Goal: Task Accomplishment & Management: Manage account settings

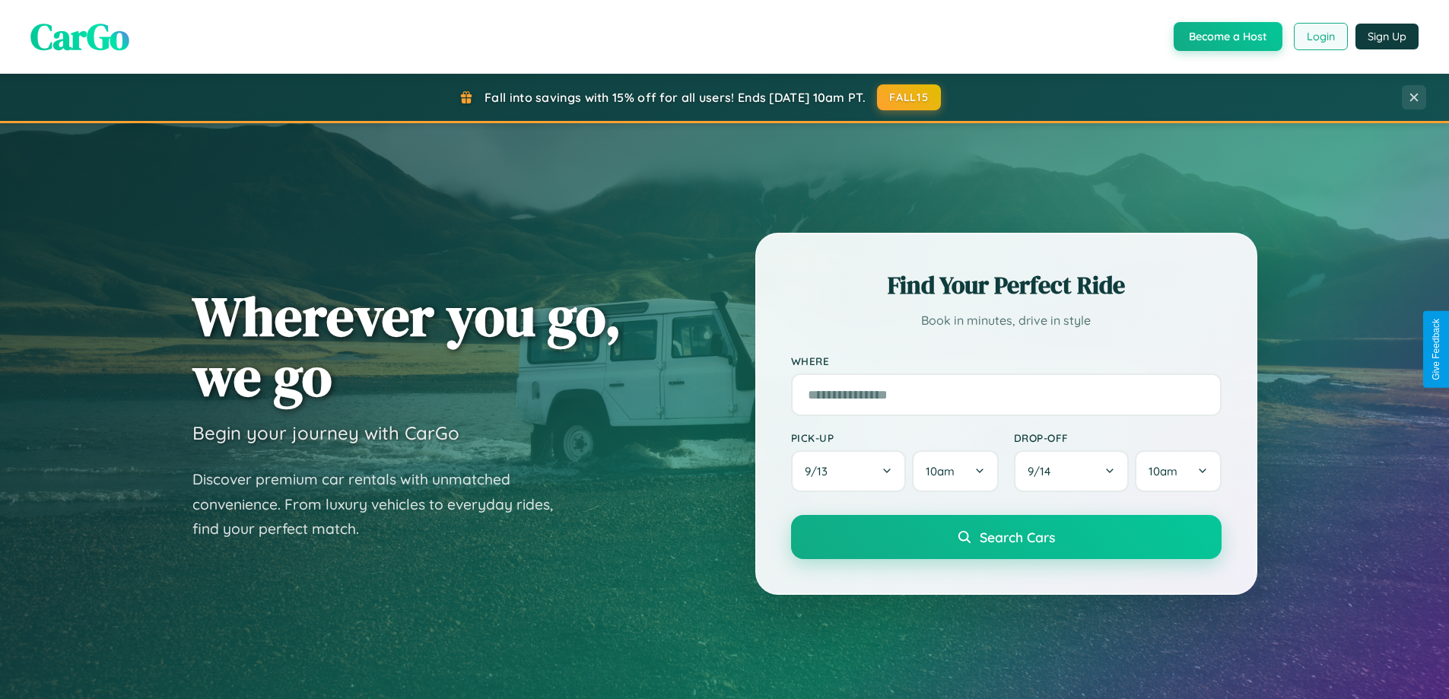
click at [1319, 37] on button "Login" at bounding box center [1320, 36] width 54 height 27
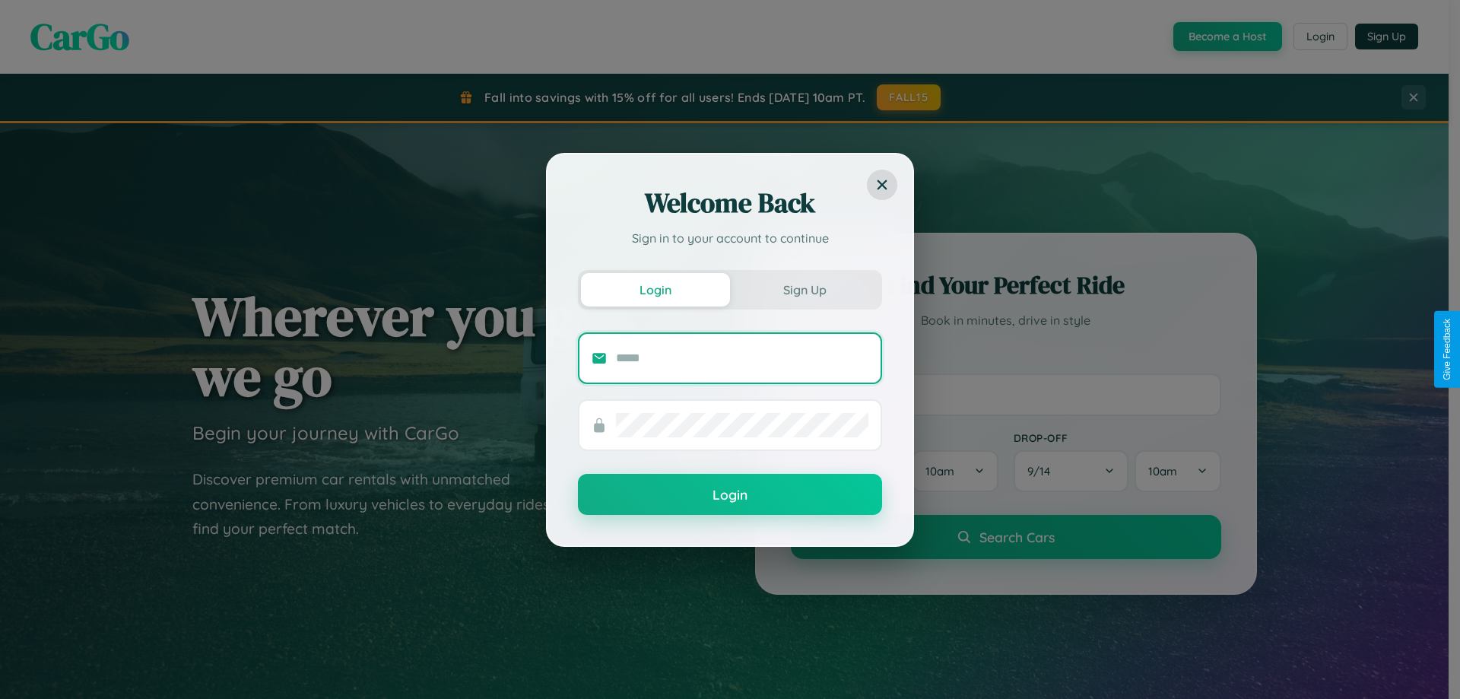
click at [742, 357] on input "text" at bounding box center [742, 358] width 252 height 24
type input "**********"
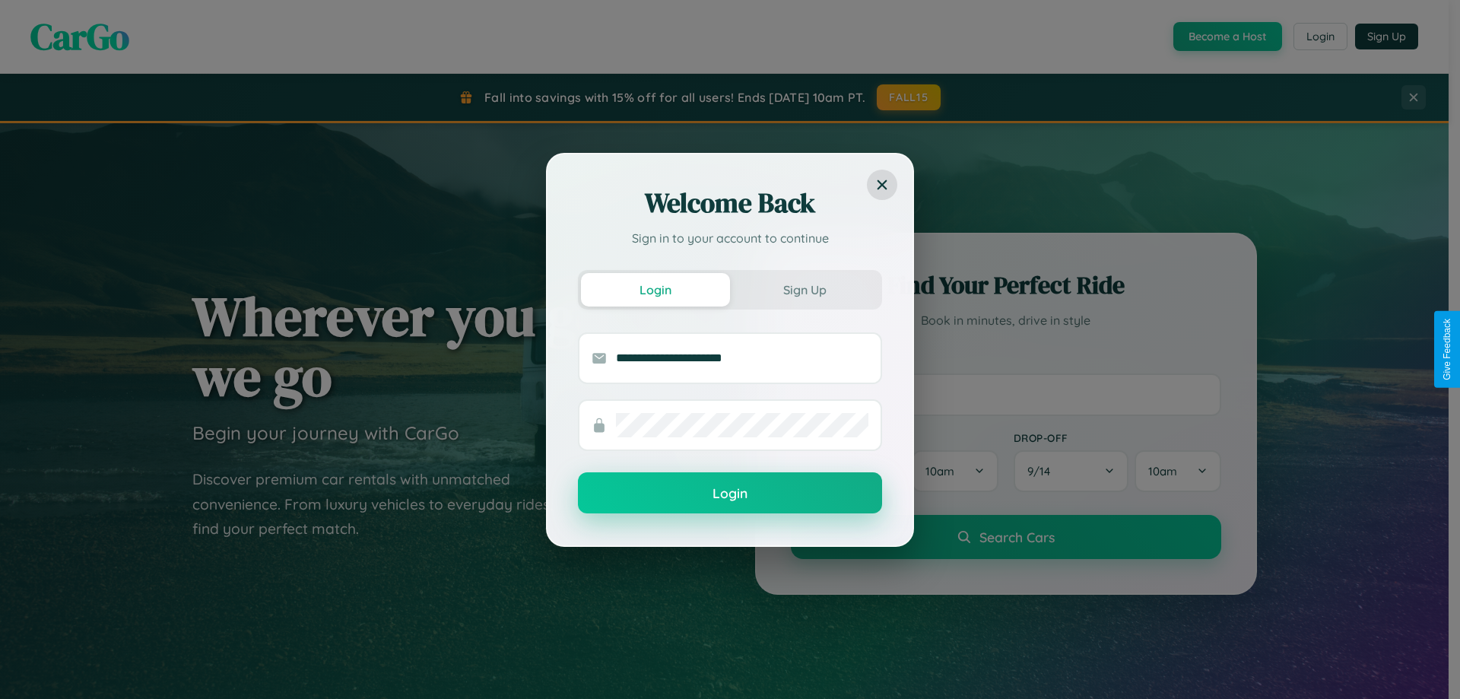
click at [730, 494] on button "Login" at bounding box center [730, 492] width 304 height 41
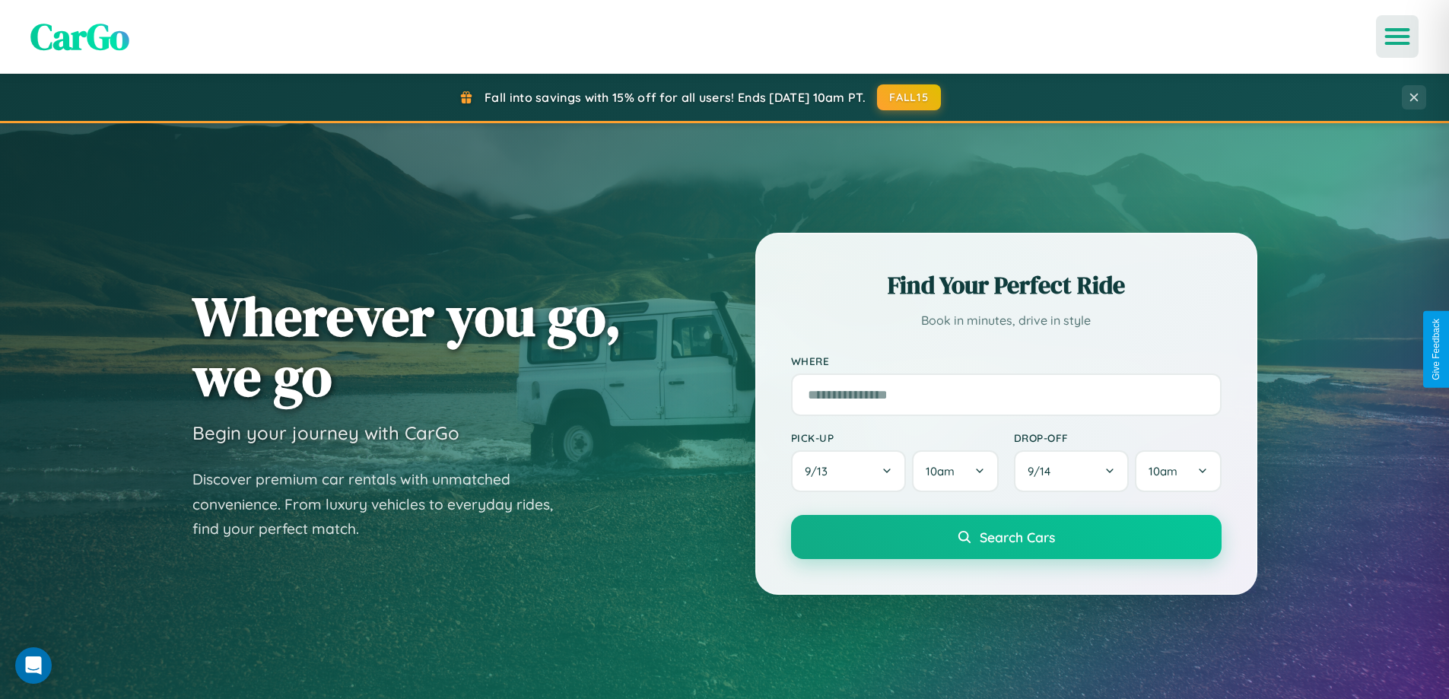
click at [1397, 37] on icon "Open menu" at bounding box center [1397, 37] width 22 height 14
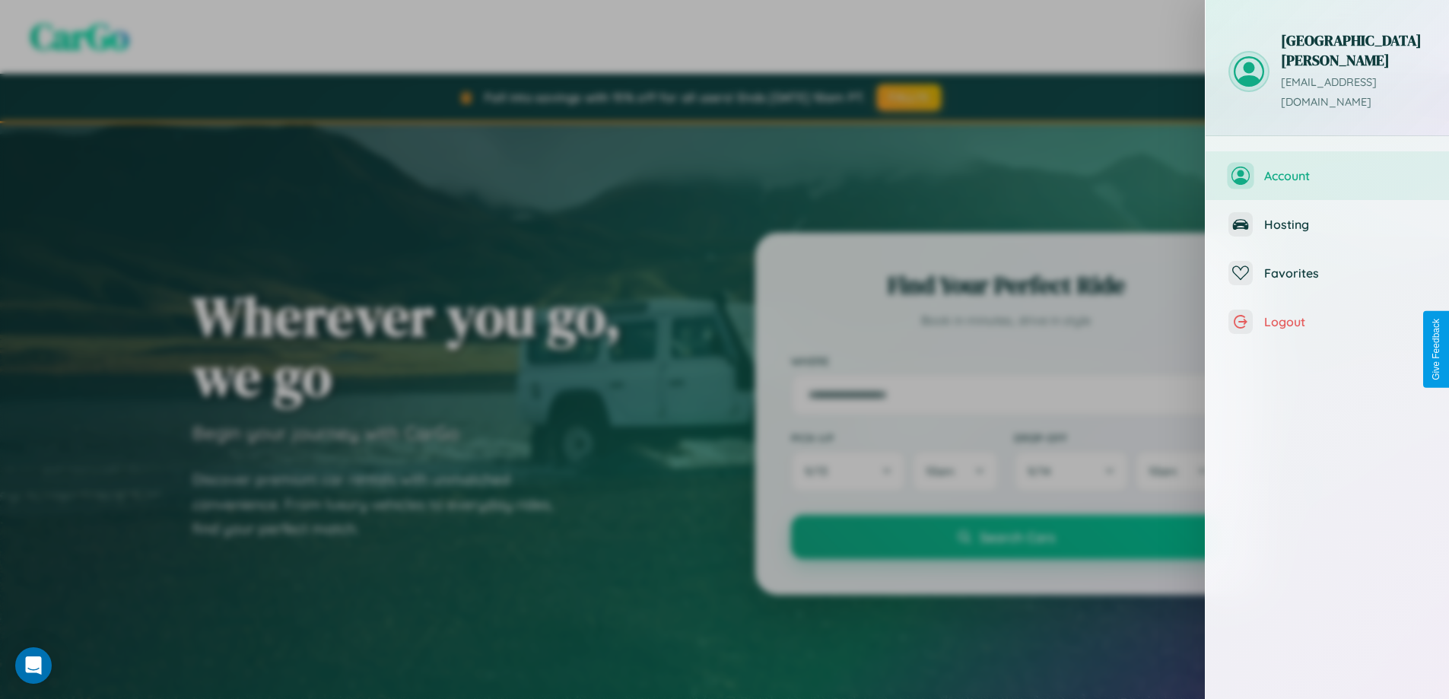
click at [1327, 168] on span "Account" at bounding box center [1345, 175] width 162 height 15
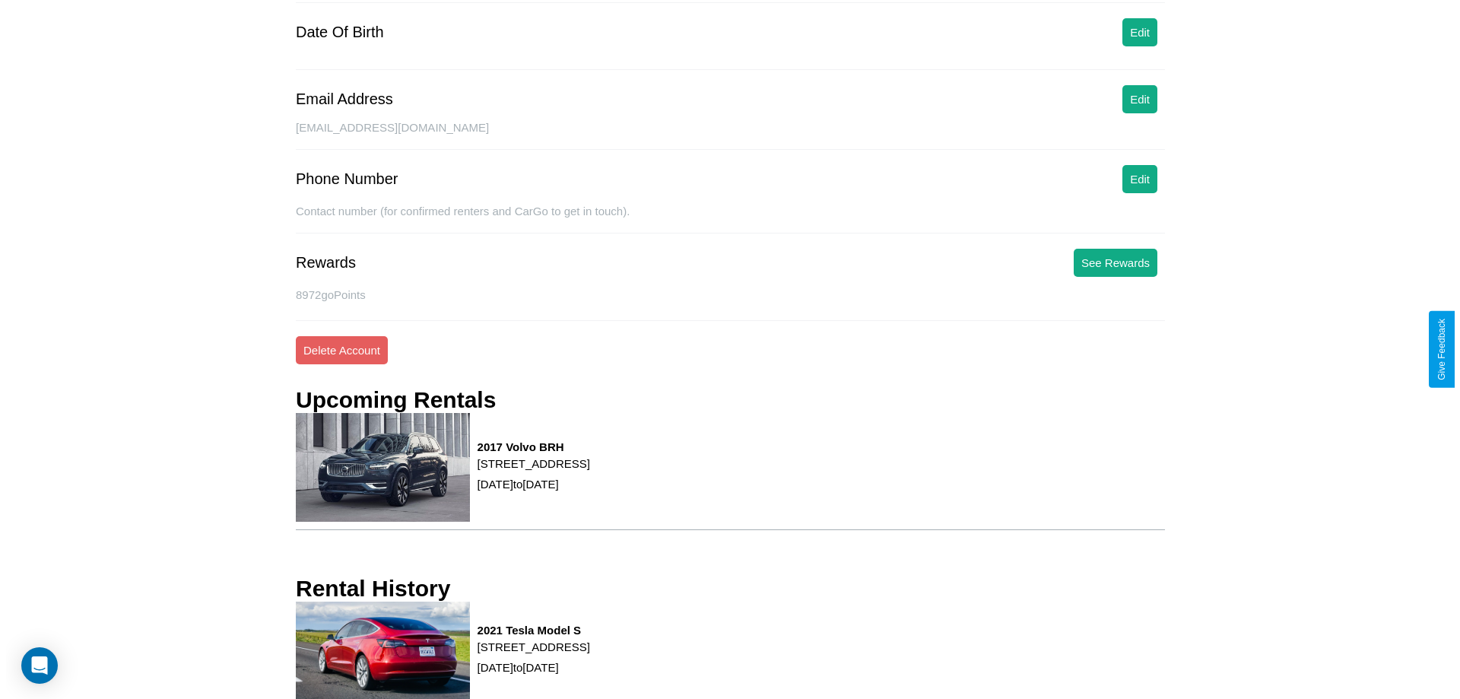
scroll to position [193, 0]
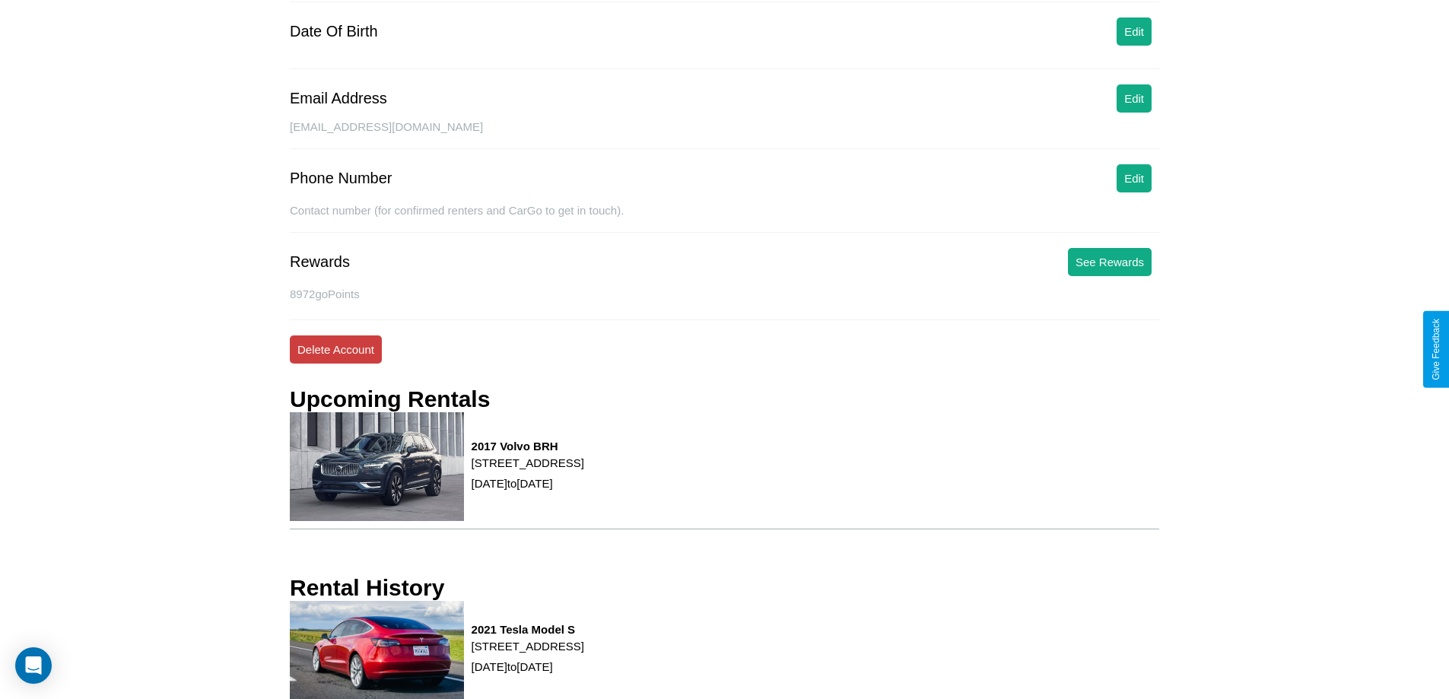
click at [335, 349] on button "Delete Account" at bounding box center [336, 349] width 92 height 28
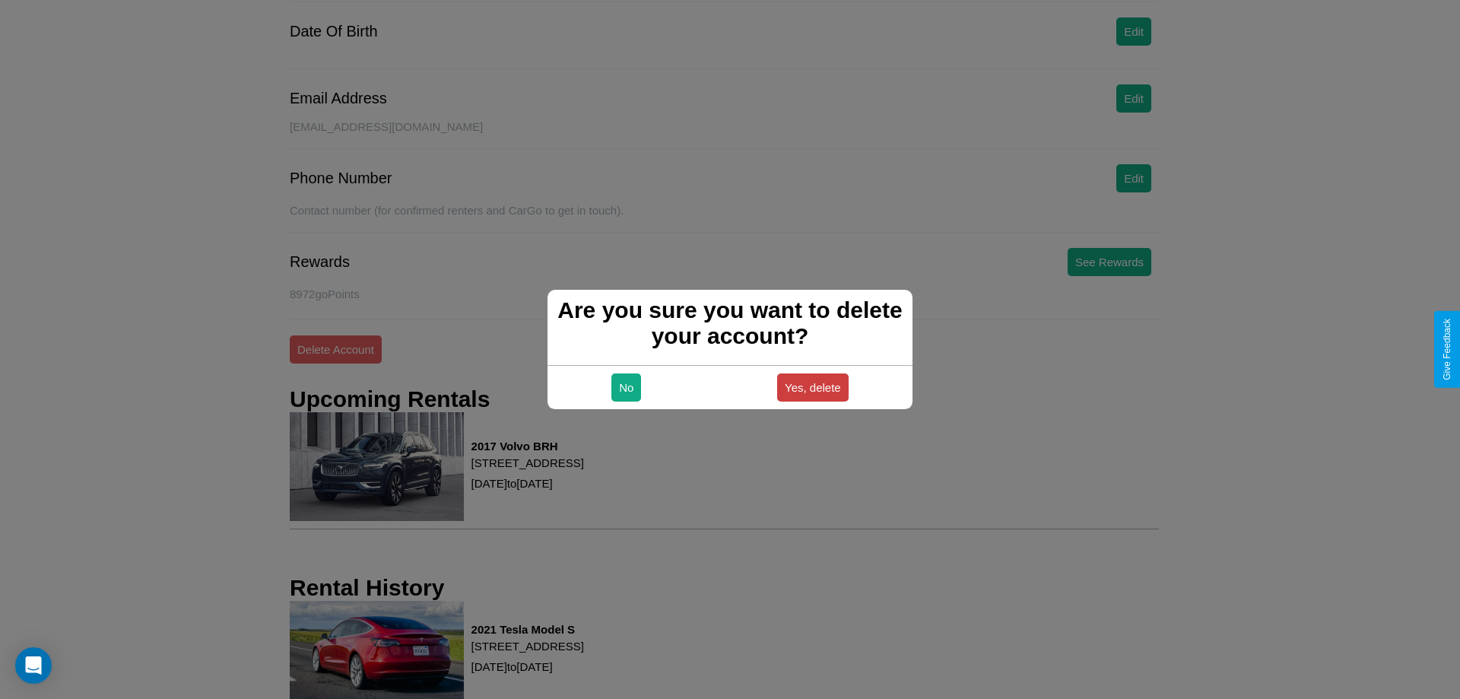
click at [812, 387] on button "Yes, delete" at bounding box center [812, 387] width 71 height 28
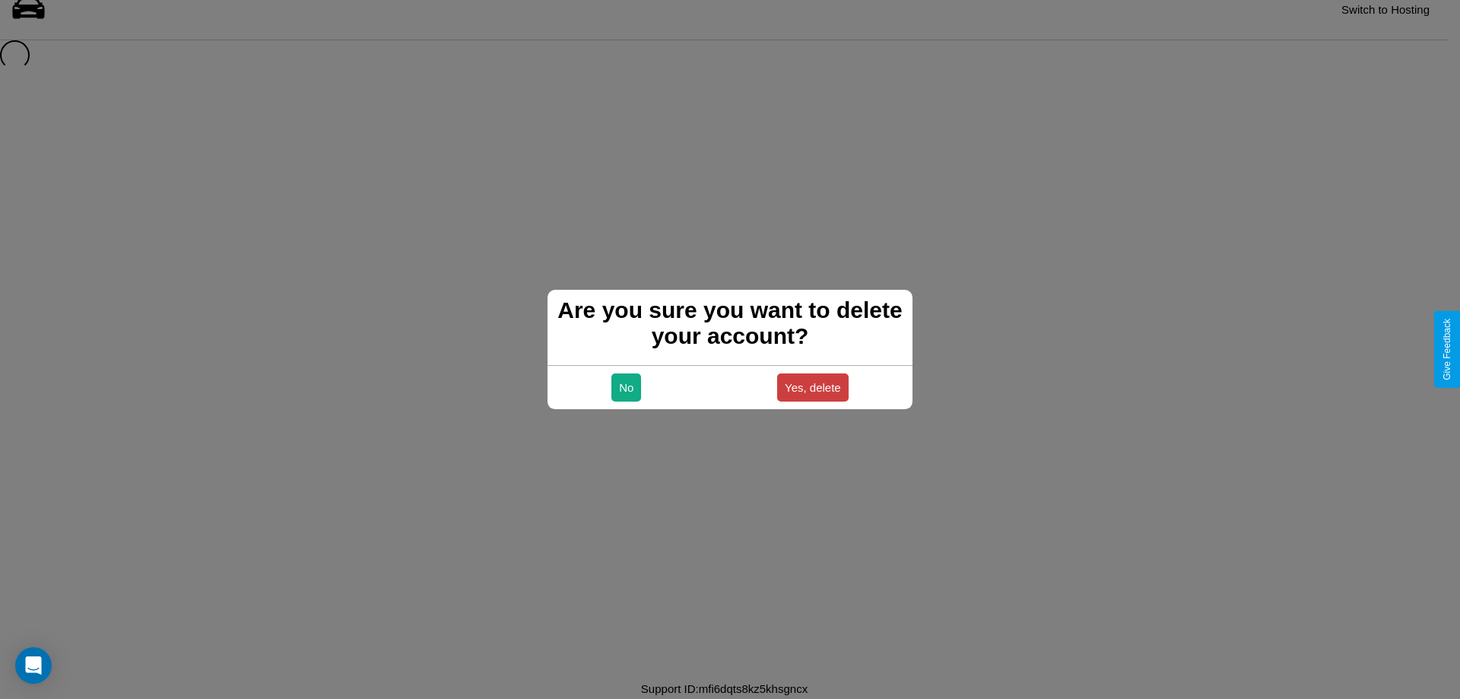
scroll to position [21, 0]
